Goal: Task Accomplishment & Management: Use online tool/utility

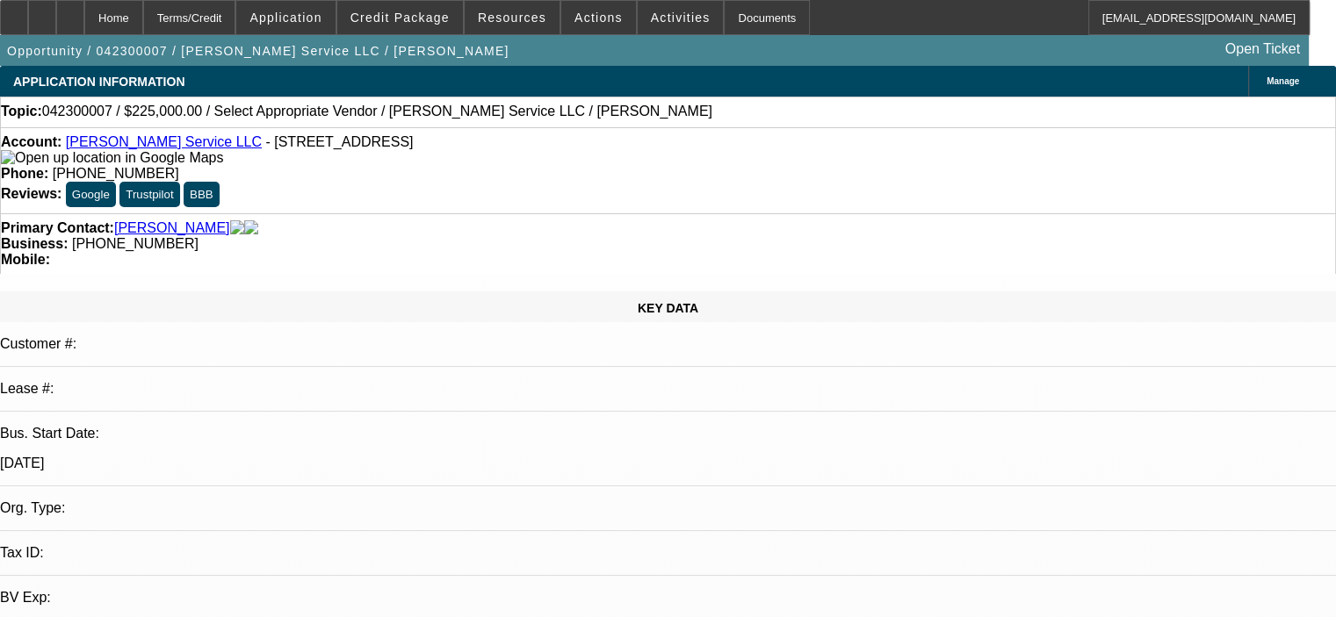
select select "0"
select select "2"
select select "0.1"
select select "4"
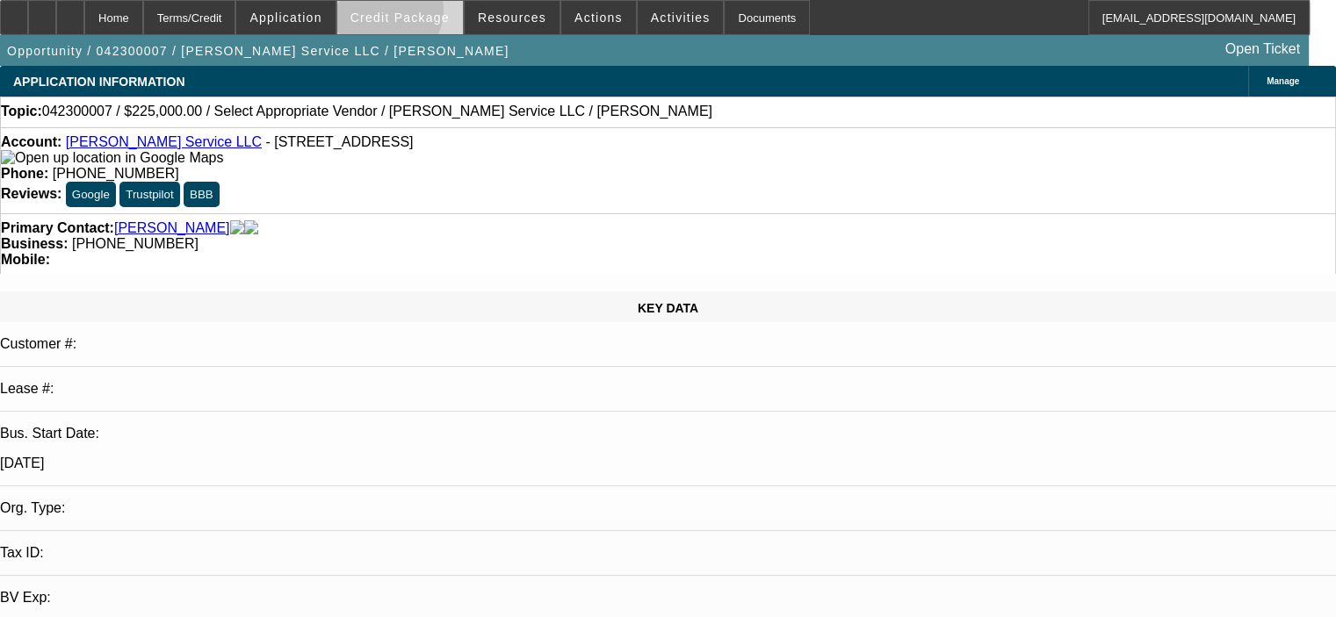
click at [410, 14] on span "Credit Package" at bounding box center [399, 18] width 99 height 14
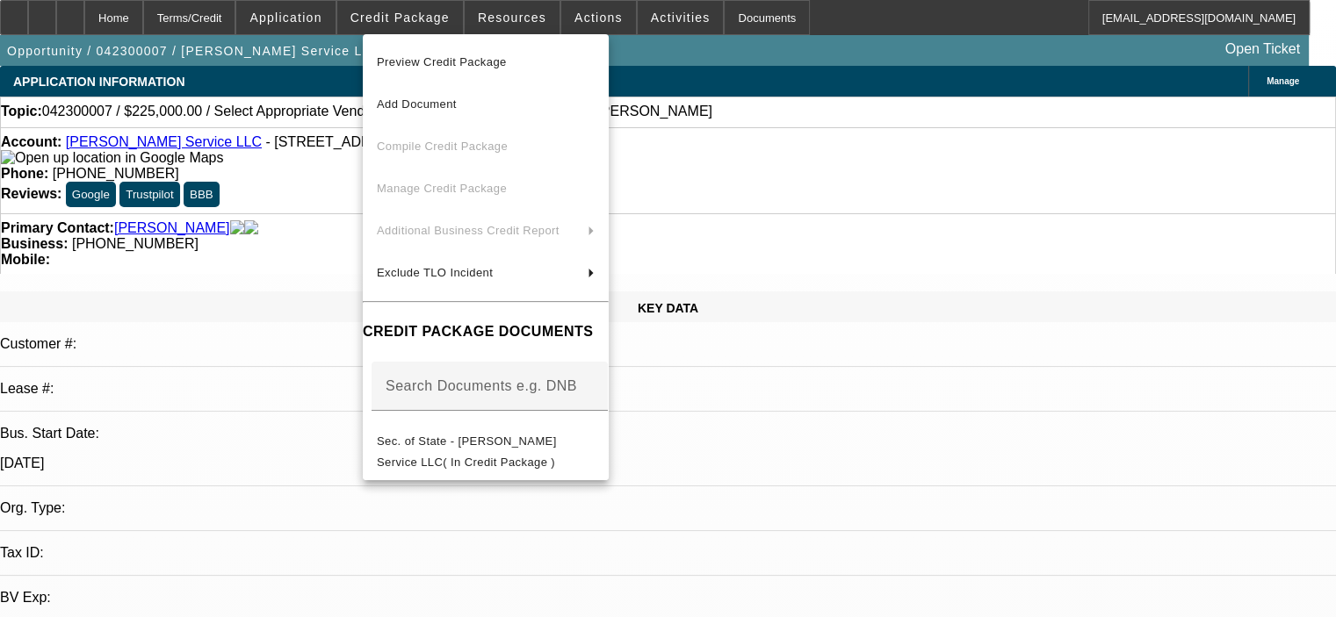
click at [736, 541] on div at bounding box center [668, 308] width 1336 height 617
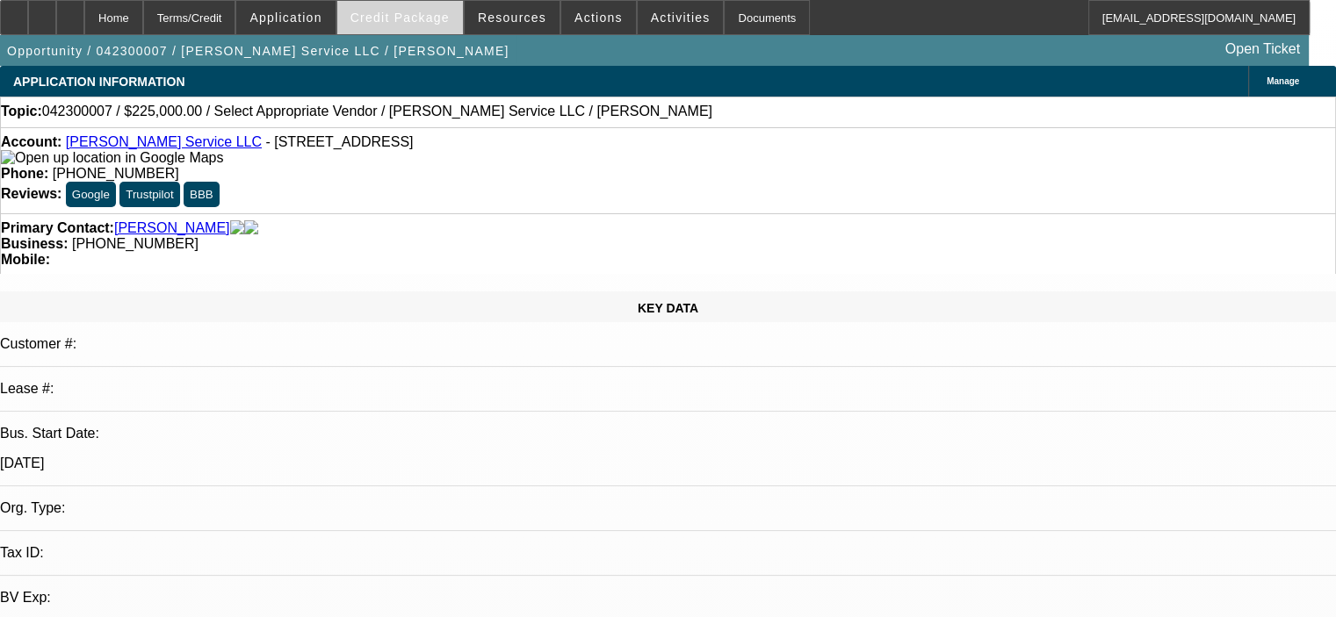
click at [414, 1] on span at bounding box center [400, 17] width 126 height 42
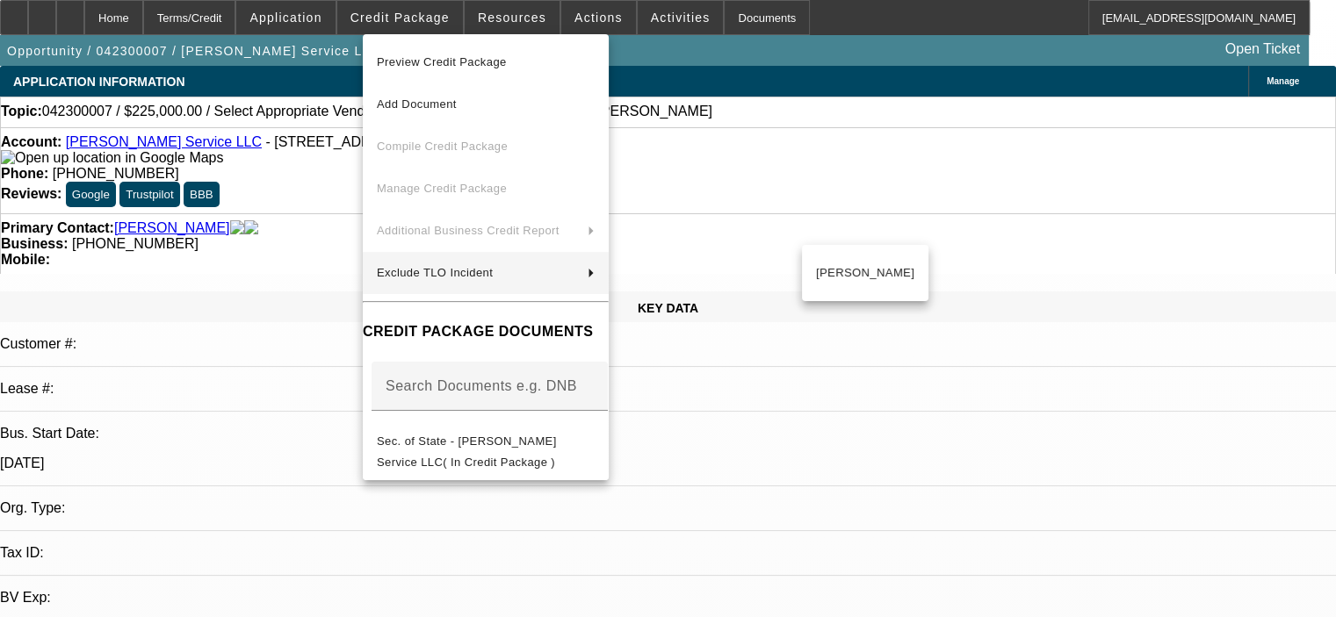
click at [794, 549] on div at bounding box center [668, 308] width 1336 height 617
